Goal: Task Accomplishment & Management: Use online tool/utility

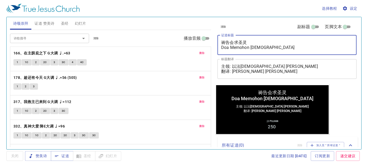
drag, startPoint x: 273, startPoint y: 50, endPoint x: 216, endPoint y: 38, distance: 58.1
click at [216, 38] on div "清除 副标题 页脚文本 证道标题 祷告会求圣灵 Doa Memohon Roh Kudus x 证道标题 标题翻译 主领: 以法莲传道 Pendeta Efr…" at bounding box center [286, 50] width 142 height 67
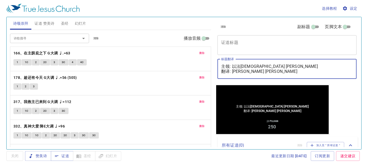
drag, startPoint x: 293, startPoint y: 73, endPoint x: 217, endPoint y: 64, distance: 77.2
click at [217, 64] on div "清除 副标题 页脚文本 证道标题 x 证道标题 标题翻译 主领: 以法莲传道 Pendeta Efraim Yuam 翻译: 吴明琼姊妹 Saudari Ng…" at bounding box center [286, 50] width 142 height 67
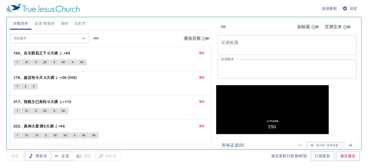
click at [189, 162] on div "选择教程 设定 诗颂崇拜 证道 赞美诗 圣经 幻灯片 诗歌搜寻 诗歌搜寻 清除 播放音频 删除 166、在主荫庇之下 G大调 ♩.=63 1 1C 2 2C …" at bounding box center [184, 84] width 368 height 168
click at [199, 52] on span "删除" at bounding box center [202, 53] width 6 height 5
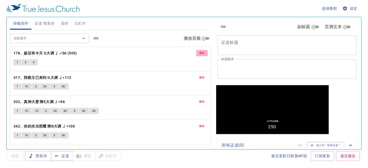
click at [199, 52] on span "删除" at bounding box center [202, 53] width 6 height 5
click at [196, 75] on button "删除" at bounding box center [202, 78] width 12 height 6
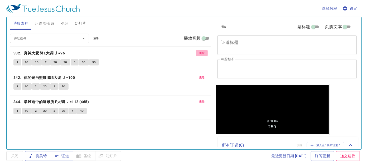
click at [198, 51] on button "删除" at bounding box center [202, 53] width 12 height 6
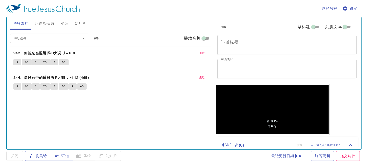
click at [198, 51] on button "删除" at bounding box center [202, 53] width 12 height 6
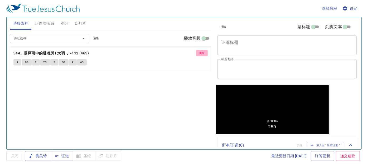
click at [199, 51] on span "删除" at bounding box center [202, 53] width 6 height 5
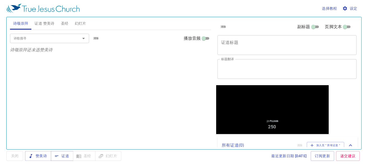
click at [57, 24] on button "证道 赞美诗" at bounding box center [44, 23] width 26 height 13
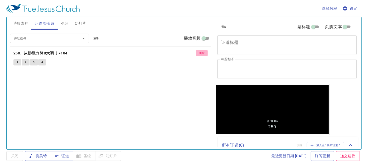
click at [205, 52] on button "删除" at bounding box center [202, 53] width 12 height 6
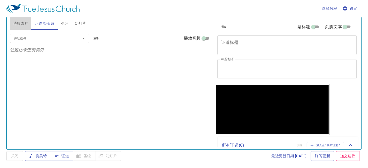
click at [24, 24] on span "诗颂崇拜" at bounding box center [20, 23] width 15 height 7
click at [65, 158] on span "证道" at bounding box center [62, 156] width 14 height 7
click at [48, 22] on span "证道 赞美诗" at bounding box center [44, 23] width 20 height 7
click at [232, 40] on textarea "证道标题" at bounding box center [287, 45] width 132 height 10
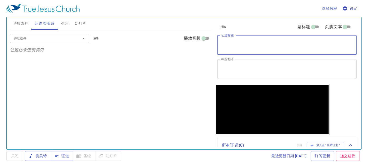
drag, startPoint x: 232, startPoint y: 42, endPoint x: 226, endPoint y: 40, distance: 5.8
click at [226, 40] on textarea "证道标题" at bounding box center [287, 45] width 132 height 10
paste textarea "用心灵和诚实敬拜神"
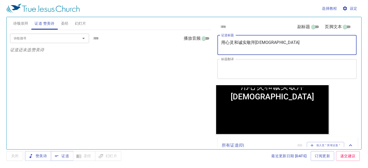
paste textarea "Menyembah Tuhan dalam Roh dan Kebenaran"
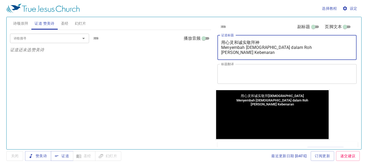
click at [289, 48] on textarea "用心灵和诚实敬拜神 Menyembah Tuhan dalam Roh dan Kebenaran" at bounding box center [287, 47] width 132 height 15
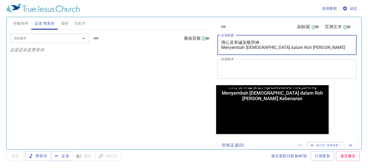
type textarea "用心灵和诚实敬拜神 Menyembah Tuhan dalam Roh dan Kebenaran"
click at [253, 68] on textarea "标题翻译" at bounding box center [287, 69] width 132 height 10
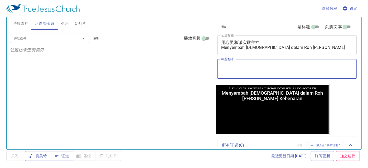
paste textarea "主领: 撒迦利亚传道 Pendeta Zakaria 翻译: 吴明琼姊妹 Saudari Ng Min Kiun"
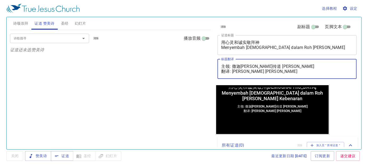
click at [223, 65] on textarea "主领: 撒迦利亚传道 Pendeta Zakaria 翻译: 吴明琼姊妹 Saudari Ng Min Kiun" at bounding box center [287, 69] width 132 height 10
drag, startPoint x: 229, startPoint y: 66, endPoint x: 210, endPoint y: 65, distance: 18.5
click at [210, 65] on div "诗颂崇拜 证道 赞美诗 圣经 幻灯片 诗歌搜寻 诗歌搜寻 清除 播放音频 诗颂崇拜还未选赞美诗 诗歌搜寻 诗歌搜寻 清除 播放音频 证道还未选赞美诗 创世记 …" at bounding box center [184, 81] width 352 height 132
type textarea "证道: 撒迦利亚传道 Pendeta Zakaria 翻译: 吴明琼姊妹 Saudari Ng Min Kiun"
click at [39, 36] on input "诗歌搜寻" at bounding box center [42, 38] width 60 height 6
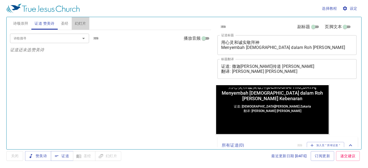
click at [82, 21] on span "幻灯片" at bounding box center [80, 23] width 11 height 7
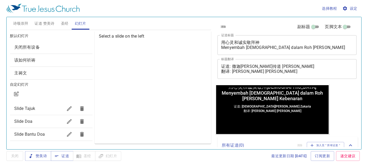
click at [25, 120] on span "Slide Doa" at bounding box center [23, 121] width 18 height 5
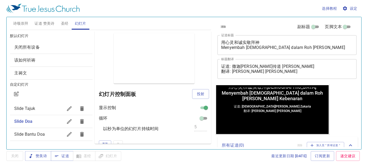
click at [196, 93] on span "投射" at bounding box center [200, 94] width 8 height 7
click at [47, 24] on span "证道 赞美诗" at bounding box center [44, 23] width 20 height 7
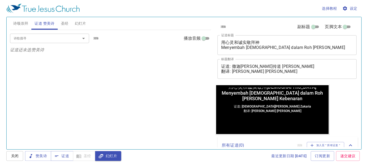
click at [147, 96] on div "诗歌搜寻 诗歌搜寻 清除 播放音频 证道还未选赞美诗" at bounding box center [110, 87] width 201 height 115
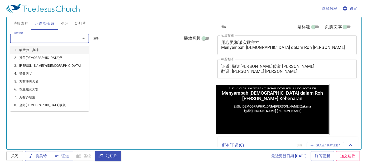
click at [58, 36] on input "诗歌搜寻" at bounding box center [42, 38] width 60 height 6
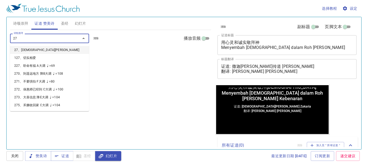
type input "276"
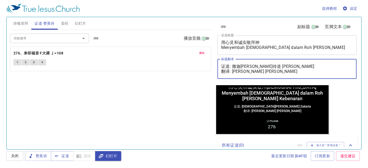
drag, startPoint x: 232, startPoint y: 71, endPoint x: 293, endPoint y: 74, distance: 61.2
click at [293, 74] on div "证道: 撒迦利亚传道 Pendeta Zakaria 翻译: 吴明琼姊妹 Saudari Ng Min Kiun x 标题翻译" at bounding box center [286, 69] width 139 height 20
paste textarea "麦殷敬弟兄 Saudara Alvis Mak"
type textarea "证道: 撒迦利亚传道 Pendeta Zakaria 翻译: 麦殷敬弟兄 Saudara Alvis Mak"
click at [192, 111] on div "诗歌搜寻 诗歌搜寻 清除 播放音频 删除 276、来听福音 F大调 ♩=108 1 2 3 4" at bounding box center [110, 87] width 201 height 115
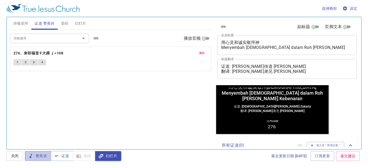
click at [39, 157] on span "赞美诗" at bounding box center [38, 156] width 18 height 7
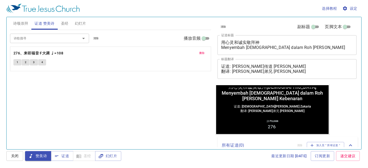
click at [22, 21] on span "诗颂崇拜" at bounding box center [20, 23] width 15 height 7
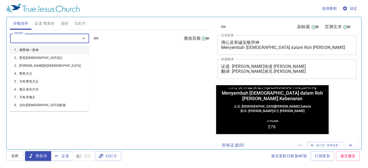
click at [36, 35] on input "诗歌搜寻" at bounding box center [42, 38] width 60 height 6
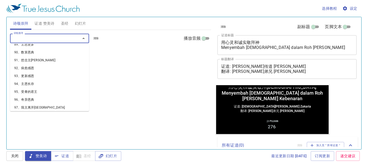
scroll to position [670, 0]
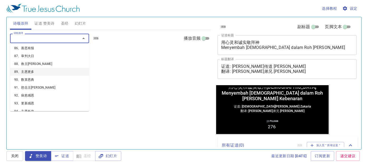
click at [42, 68] on li "89、主恩更多" at bounding box center [49, 72] width 79 height 8
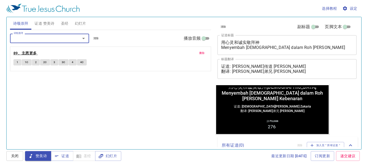
click at [27, 52] on b "89、主恩更多" at bounding box center [24, 53] width 23 height 7
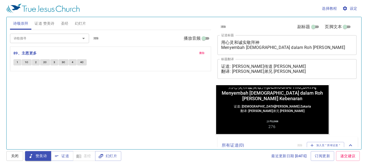
click at [27, 34] on div "诗歌搜寻" at bounding box center [49, 38] width 79 height 9
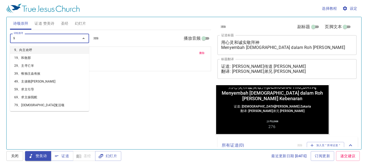
type input "97"
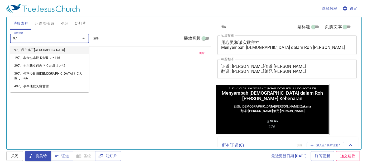
click at [37, 52] on li "97、我主离开象牙宫" at bounding box center [49, 50] width 79 height 8
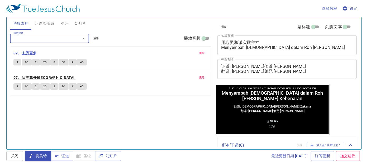
click at [29, 77] on b "97、我主离开象牙宫" at bounding box center [43, 78] width 61 height 7
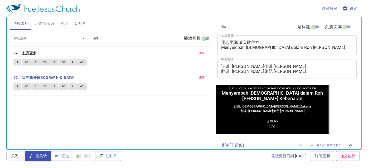
click at [27, 39] on input "诗歌搜寻" at bounding box center [42, 38] width 60 height 6
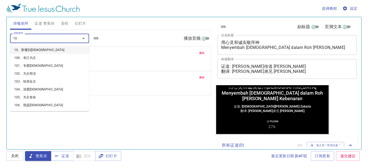
type input "106"
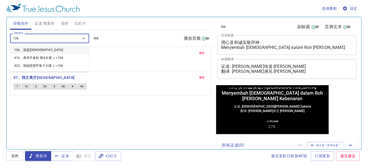
click at [34, 50] on li "106、我是耶稣门徒" at bounding box center [49, 50] width 79 height 8
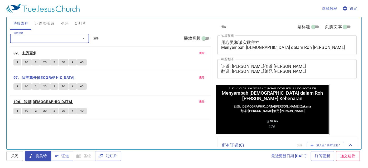
click at [38, 102] on b "106、我是耶稣门徒" at bounding box center [42, 102] width 59 height 7
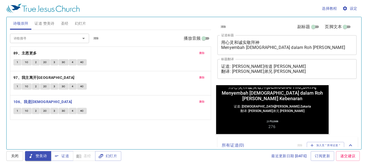
click at [33, 126] on div "诗歌搜寻 诗歌搜寻 清除 播放音频 删除 89、主恩更多 1 1C 2 2C 3 3C 4 4C 删除 97、我主离开象牙宫 1 1C 2 2C 3 3C 4…" at bounding box center [110, 87] width 201 height 115
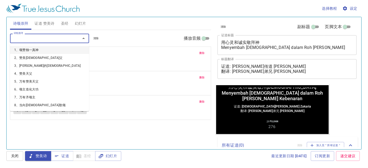
click at [19, 38] on input "诗歌搜寻" at bounding box center [42, 38] width 60 height 6
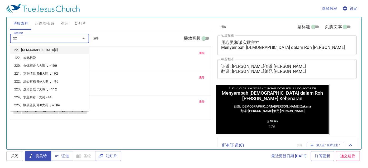
type input "224"
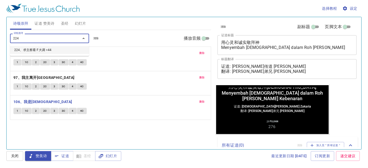
click at [27, 49] on li "224、求主察看 F大调 =44" at bounding box center [49, 50] width 79 height 8
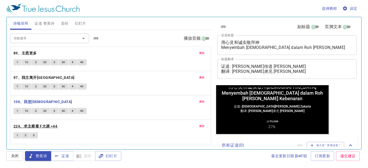
click at [38, 126] on b "224、求主察看 F大调 =44" at bounding box center [35, 126] width 44 height 7
click at [66, 158] on span "证道" at bounding box center [62, 156] width 14 height 7
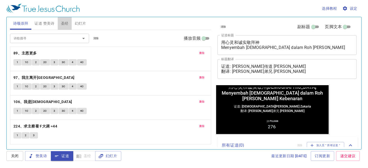
click at [63, 20] on button "圣经" at bounding box center [65, 23] width 14 height 13
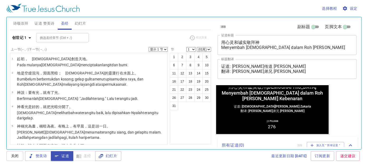
click at [13, 39] on b "创世记 1" at bounding box center [19, 37] width 14 height 7
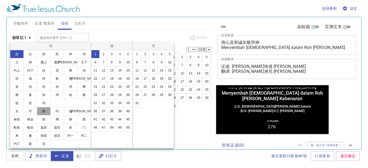
click at [41, 109] on button "路" at bounding box center [44, 111] width 14 height 8
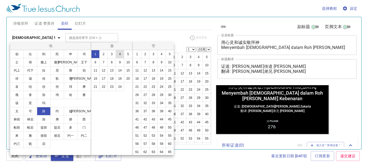
click at [122, 54] on button "4" at bounding box center [120, 54] width 8 height 8
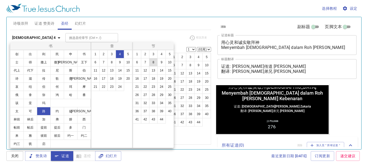
click at [154, 66] on button "8" at bounding box center [153, 62] width 8 height 8
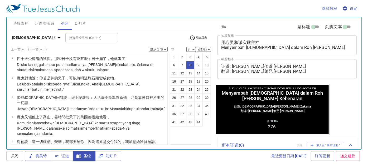
scroll to position [0, 0]
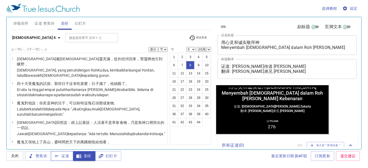
click at [65, 161] on button "证道" at bounding box center [62, 156] width 22 height 10
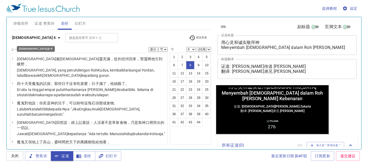
click at [56, 38] on icon "button" at bounding box center [59, 38] width 6 height 6
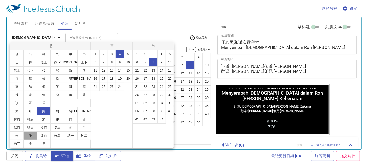
click at [32, 133] on button "雅" at bounding box center [30, 136] width 14 height 8
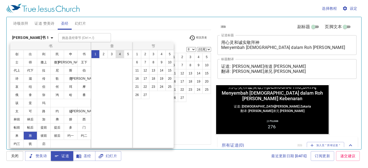
click at [118, 57] on button "4" at bounding box center [120, 54] width 8 height 8
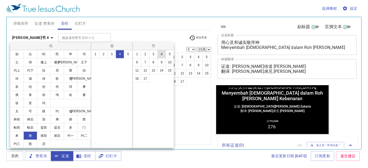
click at [162, 56] on button "4" at bounding box center [161, 54] width 8 height 8
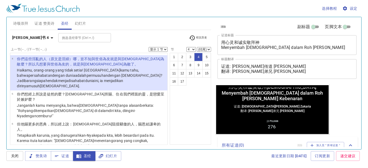
scroll to position [65, 0]
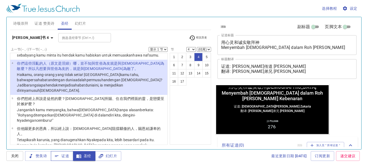
click at [58, 157] on icon "button" at bounding box center [56, 156] width 5 height 5
click at [19, 39] on b "雅各书 4" at bounding box center [30, 37] width 37 height 7
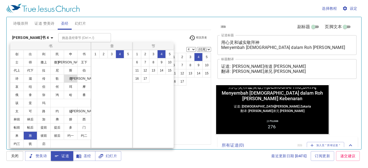
click at [72, 79] on button "赛" at bounding box center [71, 79] width 14 height 8
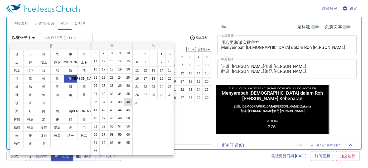
scroll to position [34, 0]
click at [113, 106] on button "43" at bounding box center [111, 110] width 8 height 8
click at [138, 63] on button "6" at bounding box center [137, 62] width 8 height 8
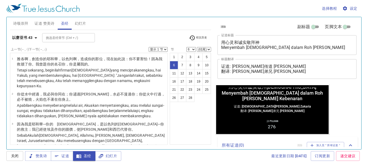
scroll to position [100, 0]
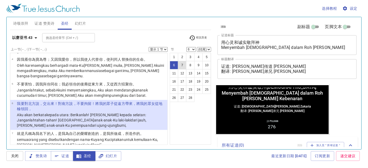
click at [180, 63] on button "7" at bounding box center [182, 65] width 8 height 8
select select "7"
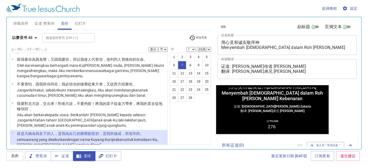
select select "6"
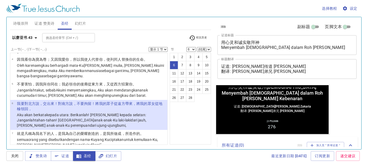
click at [204, 47] on select "(结尾) 7 8 9 10 11 12 13 14 15 16 17 18 19 20 21 22 23 24 25 26 27 28" at bounding box center [204, 49] width 14 height 5
select select "7"
click at [197, 47] on select "(结尾) 7 8 9 10 11 12 13 14 15 16 17 18 19 20 21 22 23 24 25 26 27 28" at bounding box center [204, 49] width 14 height 5
click at [182, 64] on button "7" at bounding box center [182, 65] width 8 height 8
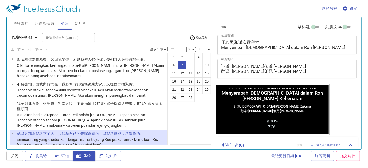
click at [65, 158] on span "证道" at bounding box center [62, 156] width 14 height 7
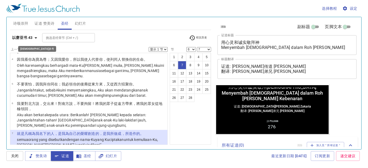
click at [24, 35] on b "以赛亚书 43" at bounding box center [22, 37] width 21 height 7
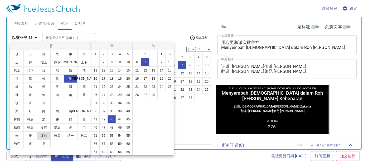
click at [45, 135] on button "彼前" at bounding box center [44, 136] width 14 height 8
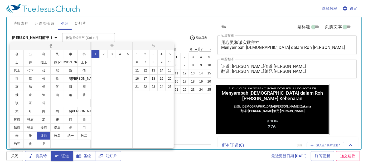
scroll to position [0, 0]
click at [103, 55] on button "2" at bounding box center [103, 54] width 8 height 8
drag, startPoint x: 162, startPoint y: 64, endPoint x: 163, endPoint y: 90, distance: 25.8
click at [162, 63] on button "9" at bounding box center [161, 62] width 8 height 8
select select "9"
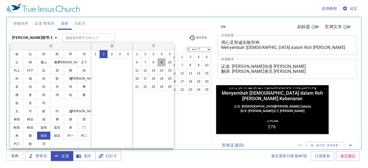
select select
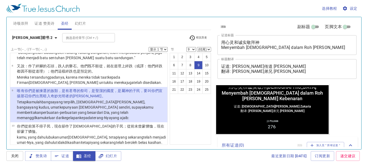
scroll to position [171, 0]
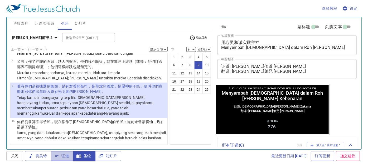
click at [70, 154] on button "证道" at bounding box center [62, 156] width 22 height 10
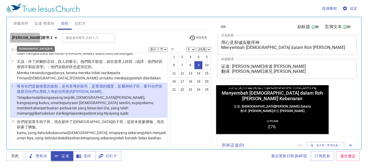
click at [24, 38] on b "彼得前书 2" at bounding box center [32, 37] width 41 height 7
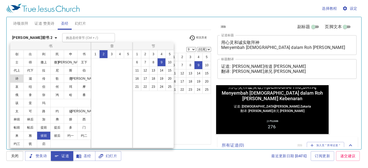
click at [19, 80] on button "诗" at bounding box center [17, 79] width 14 height 8
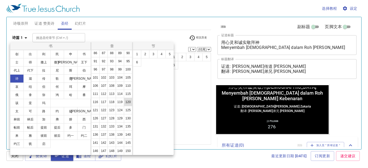
scroll to position [205, 0]
click at [124, 151] on button "150" at bounding box center [128, 151] width 8 height 8
click at [190, 105] on div at bounding box center [184, 84] width 368 height 168
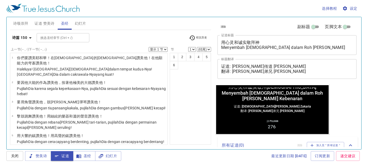
scroll to position [0, 0]
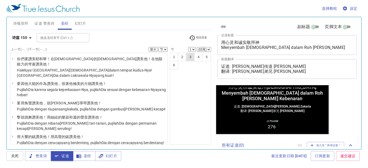
click at [191, 60] on button "3" at bounding box center [190, 57] width 8 height 8
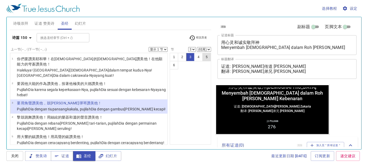
click at [208, 55] on button "5" at bounding box center [206, 57] width 8 height 8
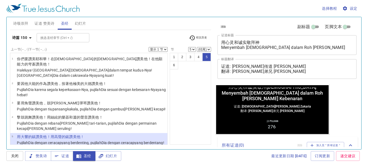
scroll to position [19, 0]
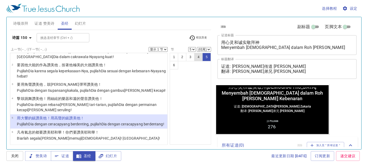
click at [200, 58] on button "4" at bounding box center [198, 57] width 8 height 8
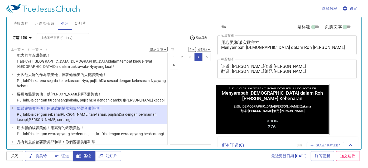
scroll to position [0, 0]
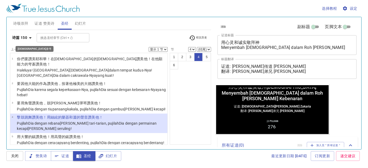
click at [30, 36] on icon "button" at bounding box center [30, 38] width 6 height 6
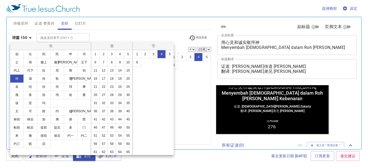
click at [194, 90] on div at bounding box center [184, 84] width 368 height 168
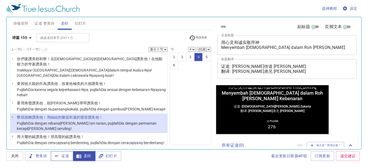
click at [64, 162] on div "选择教程 设定 诗颂崇拜 证道 赞美诗 圣经 幻灯片 诗歌搜寻 诗歌搜寻 清除 播放音频 删除 89、主恩更多 1 1C 2 2C 3 3C 4 4C 删除 …" at bounding box center [184, 84] width 368 height 168
click at [67, 158] on span "证道" at bounding box center [62, 156] width 14 height 7
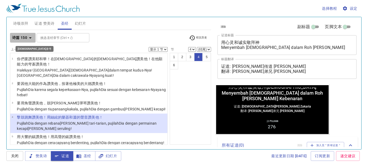
click at [23, 37] on b "诗篇 150" at bounding box center [19, 37] width 15 height 7
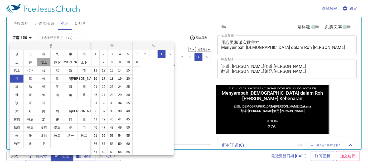
click at [42, 62] on button "撒上" at bounding box center [44, 62] width 14 height 8
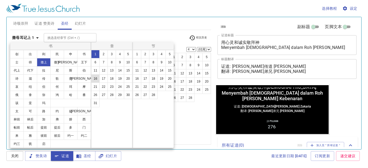
click at [95, 77] on button "16" at bounding box center [95, 79] width 8 height 8
click at [145, 64] on button "7" at bounding box center [145, 62] width 8 height 8
select select "7"
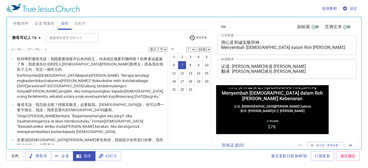
scroll to position [146, 0]
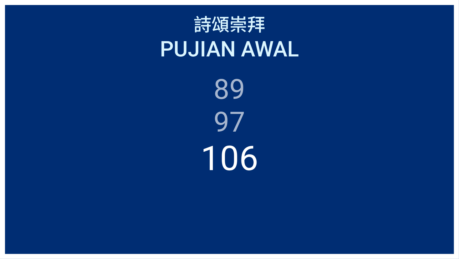
click at [280, 2] on html "用心灵和诚实敬拜神 Menyembah Tuhan dalam Roh dan Kebenaran 用心灵和诚实敬拜神 Menyembah Tuhan dal…" at bounding box center [229, 1] width 459 height 2
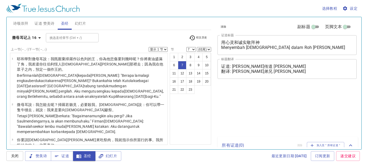
select select "7"
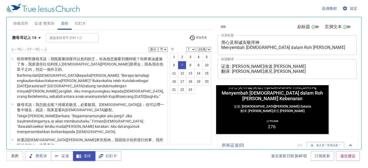
scroll to position [146, 0]
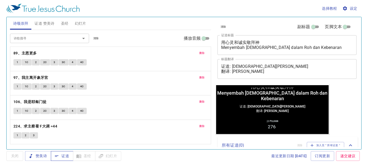
click at [67, 154] on span "证道" at bounding box center [62, 156] width 14 height 7
drag, startPoint x: 60, startPoint y: 24, endPoint x: 66, endPoint y: 28, distance: 7.0
click at [60, 24] on button "圣经" at bounding box center [65, 23] width 14 height 13
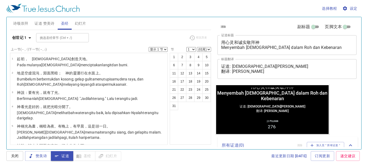
click at [17, 38] on b "创世记 1" at bounding box center [19, 37] width 14 height 7
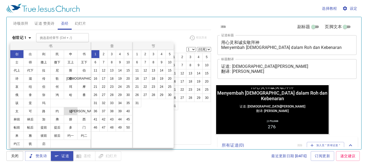
click at [70, 109] on button "徒" at bounding box center [71, 111] width 14 height 8
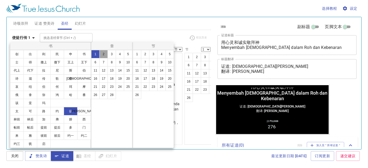
click at [104, 56] on button "2" at bounding box center [103, 54] width 8 height 8
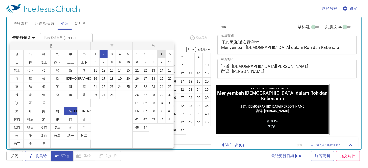
click at [163, 54] on button "4" at bounding box center [161, 54] width 8 height 8
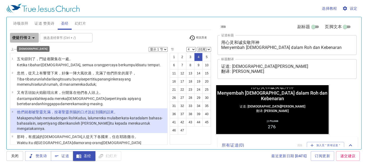
click at [32, 41] on icon "button" at bounding box center [33, 38] width 6 height 6
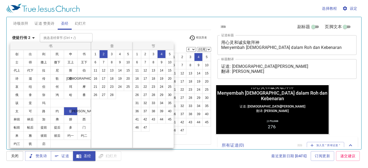
click at [140, 24] on div at bounding box center [184, 84] width 368 height 168
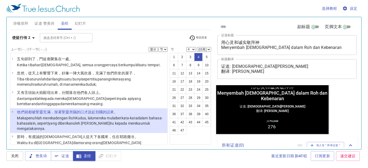
click at [25, 37] on b "使徒行传 2" at bounding box center [21, 37] width 18 height 7
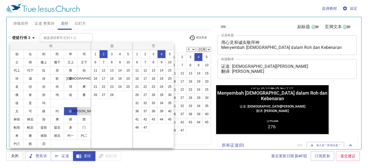
click at [85, 110] on button "罗" at bounding box center [84, 111] width 14 height 8
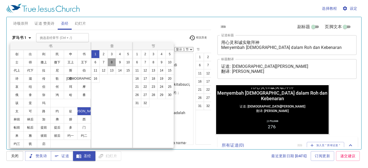
click at [111, 63] on button "8" at bounding box center [111, 62] width 8 height 8
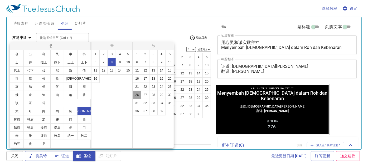
click at [139, 96] on button "26" at bounding box center [137, 95] width 8 height 8
select select "26"
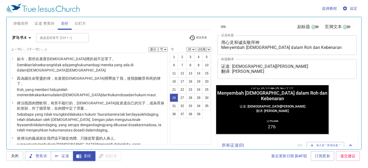
scroll to position [532, 0]
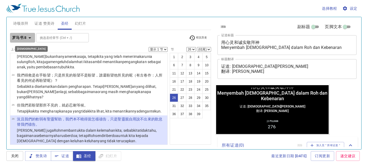
click at [26, 41] on button "罗马书 8" at bounding box center [22, 38] width 25 height 10
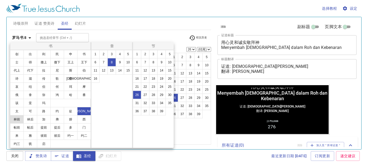
click at [22, 120] on button "林前" at bounding box center [17, 119] width 14 height 8
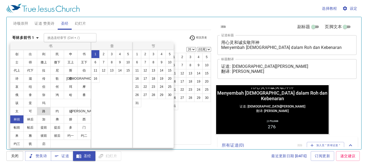
scroll to position [0, 0]
click at [118, 71] on button "14" at bounding box center [120, 70] width 8 height 8
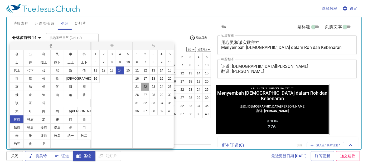
click at [148, 87] on button "22" at bounding box center [145, 87] width 8 height 8
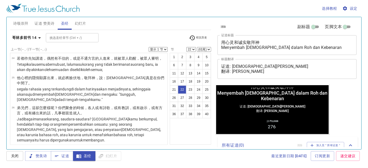
scroll to position [576, 0]
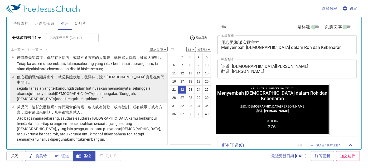
click at [102, 92] on wg3689 ", Allah ada di tengah-tengah kamu ."" at bounding box center [76, 96] width 119 height 9
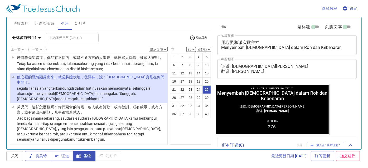
click at [220, 65] on div "证道: 撒迦利亚传道 Pendeta Zakaria 翻译: 麦殷敬弟兄 Saudara Alvis Mak x 标题翻译" at bounding box center [286, 69] width 139 height 20
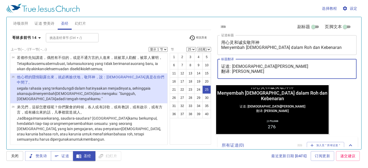
click at [214, 10] on div "选择教程 设定" at bounding box center [182, 8] width 353 height 17
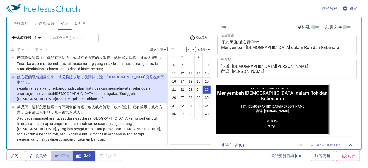
click at [61, 159] on span "证道" at bounding box center [62, 156] width 14 height 7
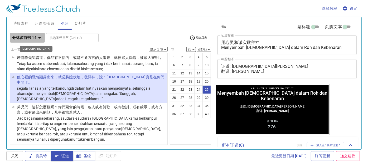
click at [34, 36] on b "哥林多前书 14" at bounding box center [24, 37] width 24 height 7
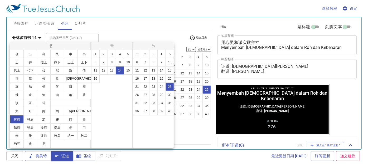
click at [115, 32] on div at bounding box center [184, 84] width 368 height 168
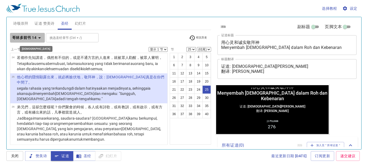
click at [28, 38] on b "哥林多前书 14" at bounding box center [24, 37] width 24 height 7
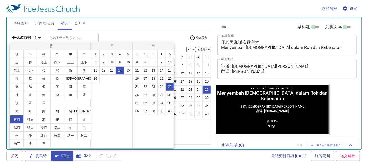
click at [32, 37] on div at bounding box center [184, 84] width 368 height 168
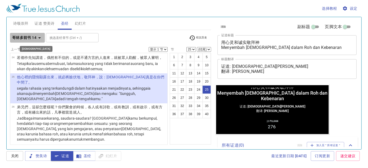
click at [32, 37] on b "哥林多前书 14" at bounding box center [24, 37] width 24 height 7
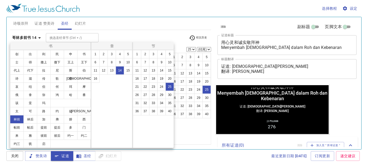
click at [111, 37] on div at bounding box center [184, 84] width 368 height 168
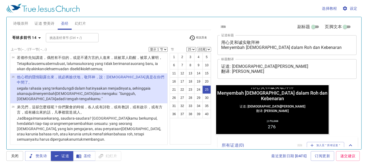
click at [39, 42] on button "哥林多前书 14" at bounding box center [27, 38] width 35 height 10
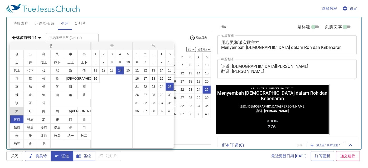
click at [20, 109] on button "太" at bounding box center [17, 111] width 14 height 8
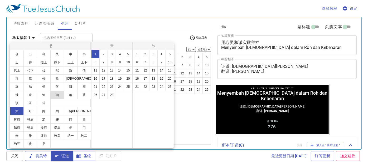
scroll to position [0, 0]
click at [120, 55] on button "4" at bounding box center [120, 54] width 8 height 8
click at [171, 66] on button "10" at bounding box center [169, 62] width 8 height 8
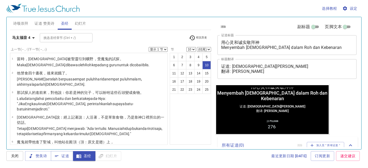
scroll to position [154, 0]
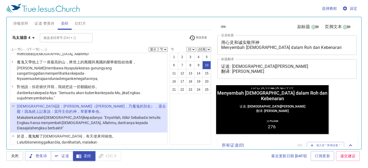
click at [26, 36] on b "马太福音 4" at bounding box center [21, 37] width 18 height 7
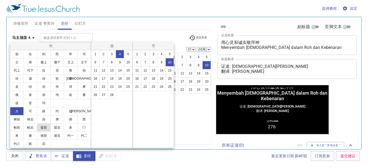
click at [43, 128] on button "提前" at bounding box center [44, 127] width 14 height 8
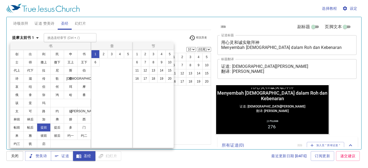
scroll to position [0, 0]
click at [103, 51] on button "2" at bounding box center [103, 54] width 8 height 8
click at [168, 57] on button "5" at bounding box center [169, 54] width 8 height 8
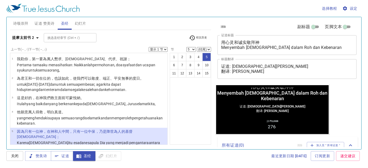
scroll to position [38, 0]
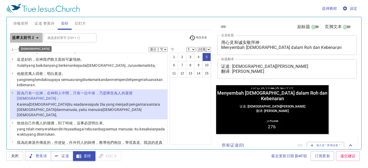
click at [38, 41] on button "提摩太前书 2" at bounding box center [26, 38] width 33 height 10
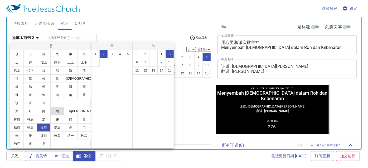
click at [54, 112] on button "约" at bounding box center [57, 111] width 14 height 8
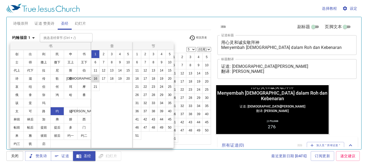
scroll to position [0, 0]
click at [93, 79] on button "16" at bounding box center [95, 79] width 8 height 8
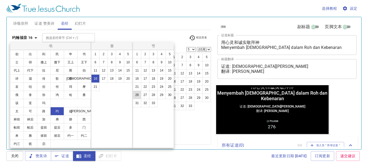
click at [134, 96] on button "26" at bounding box center [137, 95] width 8 height 8
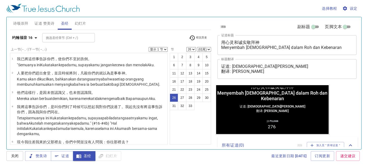
scroll to position [532, 0]
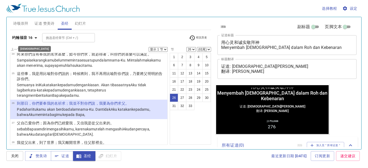
click at [17, 36] on b "约翰福音 16" at bounding box center [22, 37] width 21 height 7
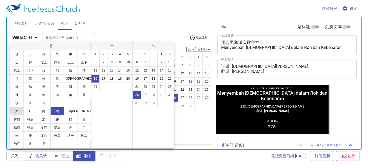
click at [13, 111] on button "太" at bounding box center [17, 111] width 14 height 8
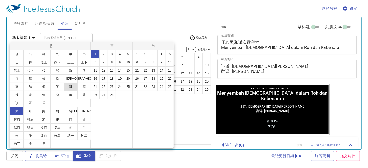
scroll to position [0, 0]
click at [98, 63] on button "6" at bounding box center [95, 62] width 8 height 8
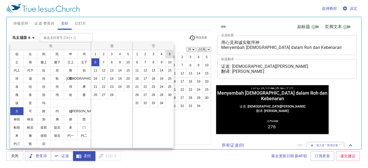
click at [166, 53] on button "5" at bounding box center [169, 54] width 8 height 8
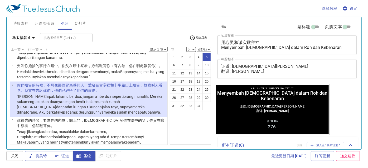
click at [29, 36] on b "马太福音 6" at bounding box center [21, 37] width 18 height 7
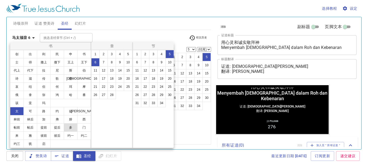
click at [71, 128] on button "多" at bounding box center [71, 127] width 14 height 8
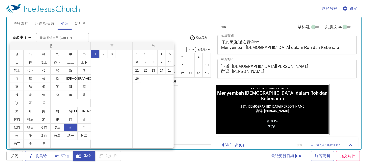
scroll to position [0, 0]
click at [140, 52] on button "1" at bounding box center [137, 54] width 8 height 8
select select "1"
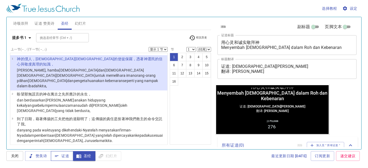
click at [62, 159] on span "证道" at bounding box center [62, 156] width 14 height 7
click at [47, 30] on div "提多书 1 挑选圣经章节 (Ctrl + /) 挑选圣经章节 (Ctrl + /) 经文历史 上一节 (←, ↑) 下一节 (→, ↓) 显示 1 节 显示 …" at bounding box center [110, 87] width 201 height 115
click at [48, 25] on span "证道 赞美诗" at bounding box center [44, 23] width 20 height 7
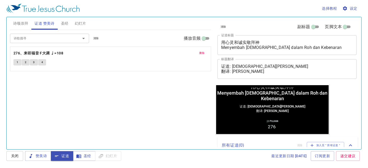
click at [37, 49] on div "删除 276、来听福音 F大调 ♩=108 1 2 3 4" at bounding box center [110, 59] width 201 height 24
click at [37, 51] on b "276、来听福音 F大调 ♩=108" at bounding box center [38, 53] width 50 height 7
click at [18, 62] on button "1" at bounding box center [17, 62] width 8 height 6
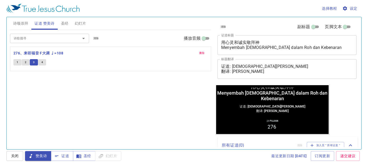
click at [43, 62] on button "4" at bounding box center [42, 62] width 8 height 6
click at [80, 24] on span "幻灯片" at bounding box center [80, 23] width 11 height 7
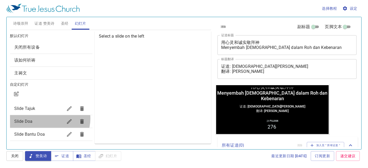
click at [49, 118] on span "Slide Doa" at bounding box center [38, 121] width 49 height 6
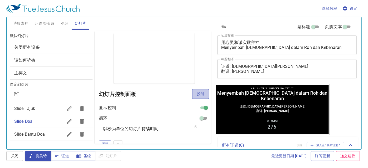
click at [202, 94] on button "投射" at bounding box center [200, 94] width 17 height 10
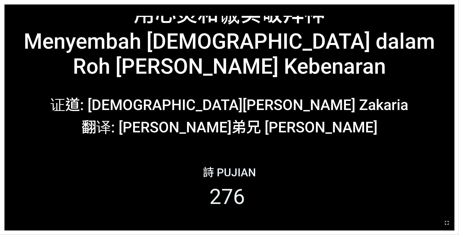
click at [364, 180] on icon "button" at bounding box center [447, 223] width 6 height 6
